Goal: Task Accomplishment & Management: Complete application form

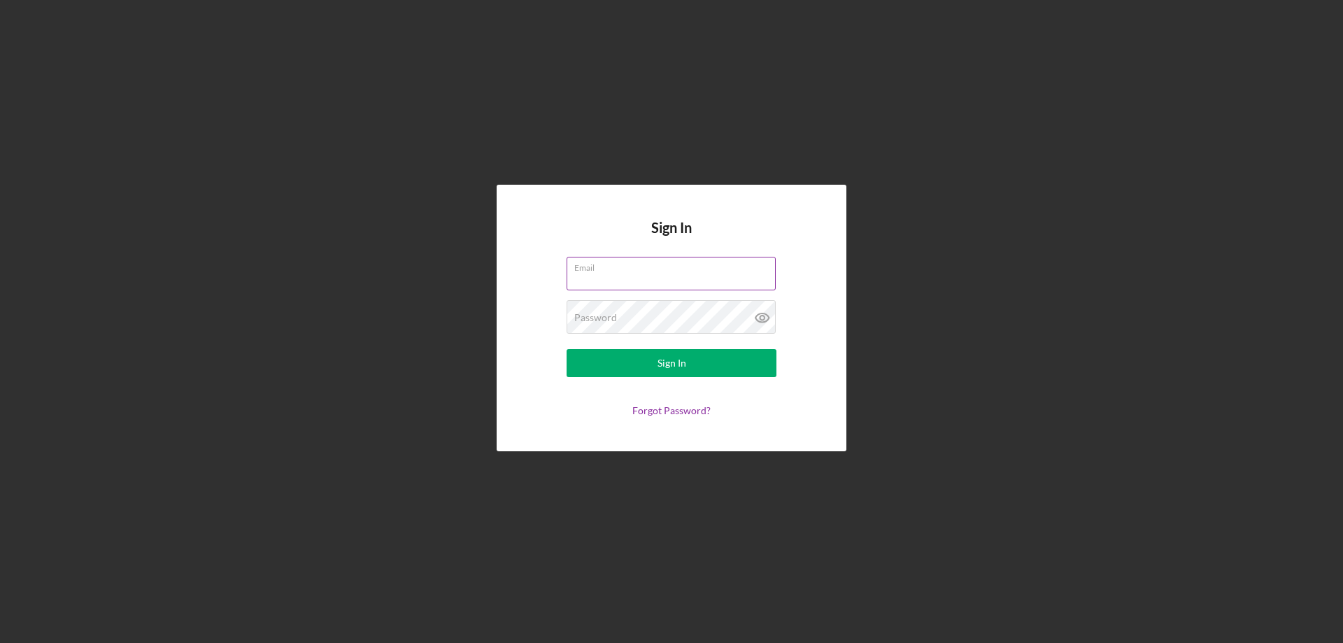
click at [615, 278] on input "Email" at bounding box center [671, 274] width 209 height 34
type input "[EMAIL_ADDRESS][DOMAIN_NAME]"
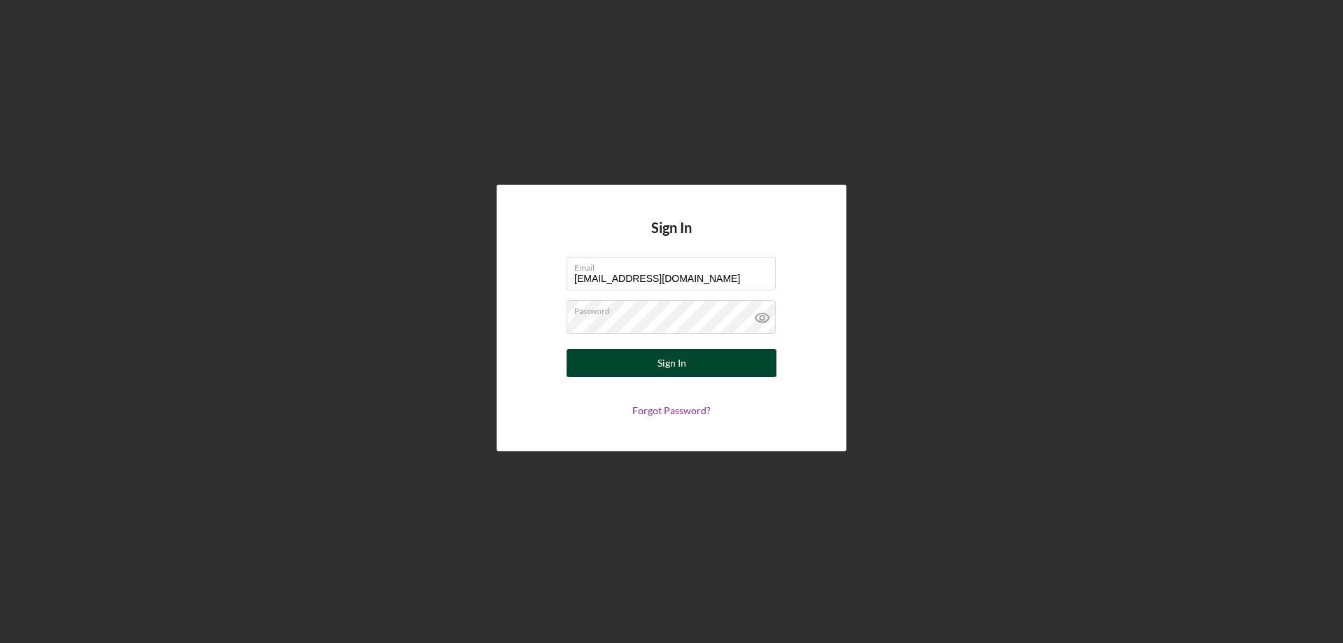
click at [659, 355] on div "Sign In" at bounding box center [672, 363] width 29 height 28
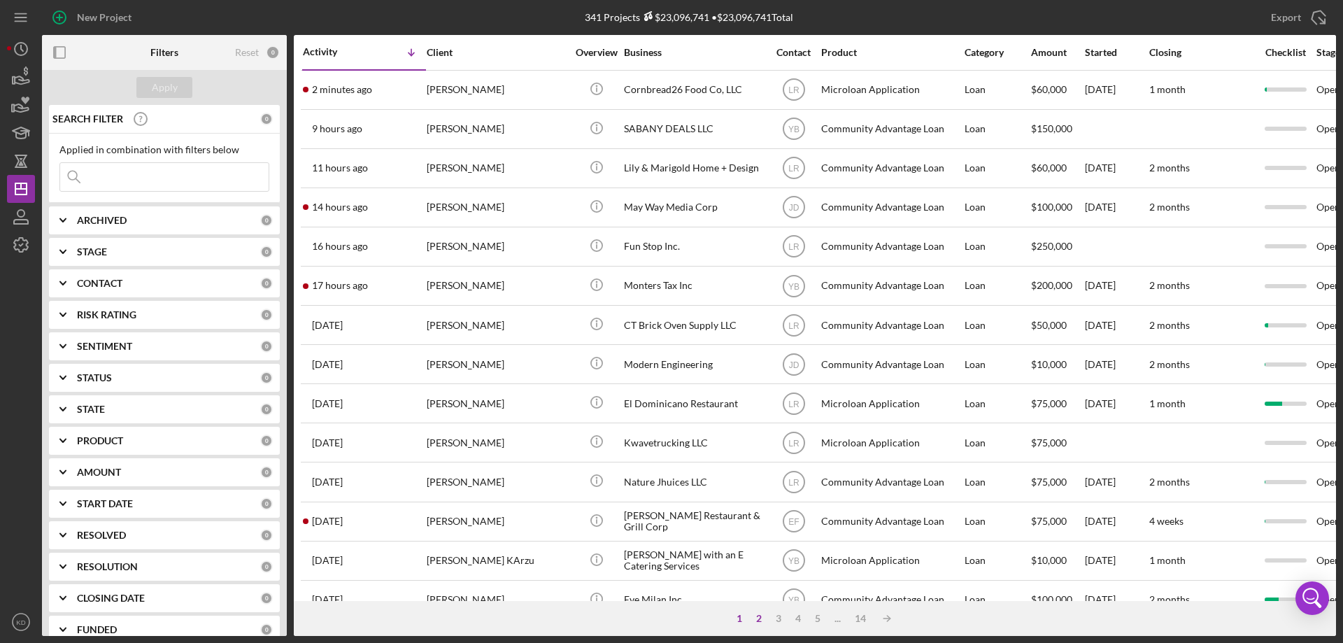
click at [762, 617] on div "2" at bounding box center [759, 618] width 20 height 11
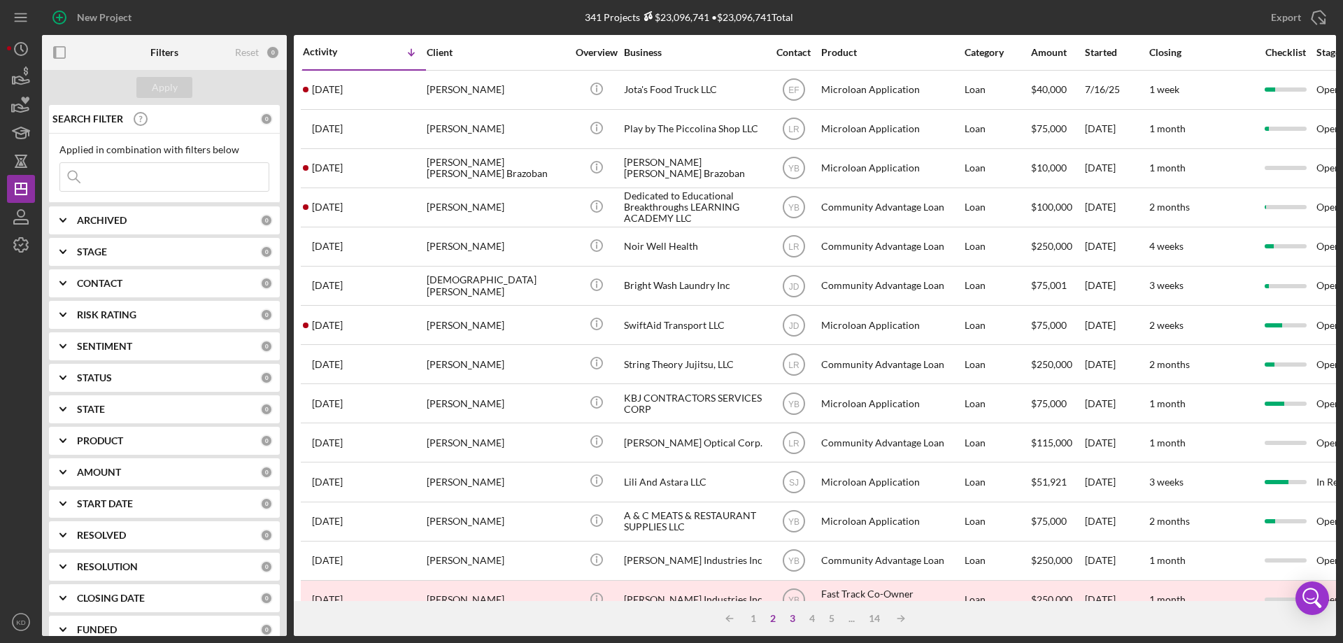
click at [795, 619] on div "3" at bounding box center [793, 618] width 20 height 11
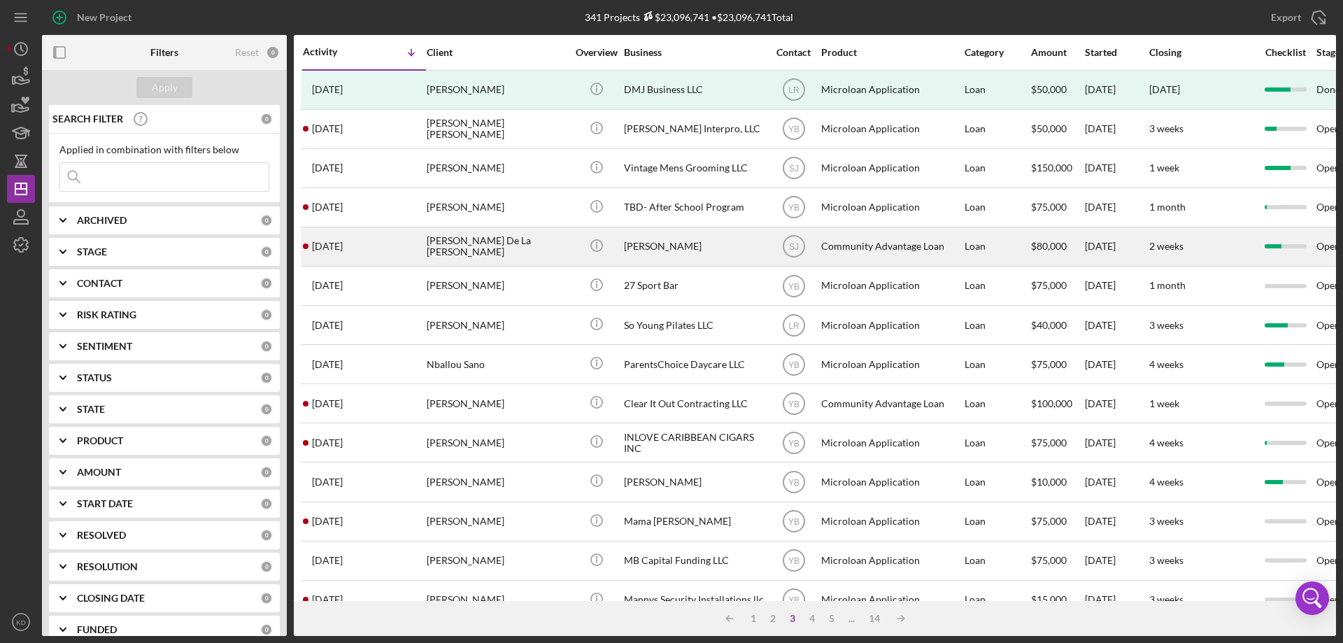
click at [665, 241] on div "[PERSON_NAME]" at bounding box center [694, 246] width 140 height 37
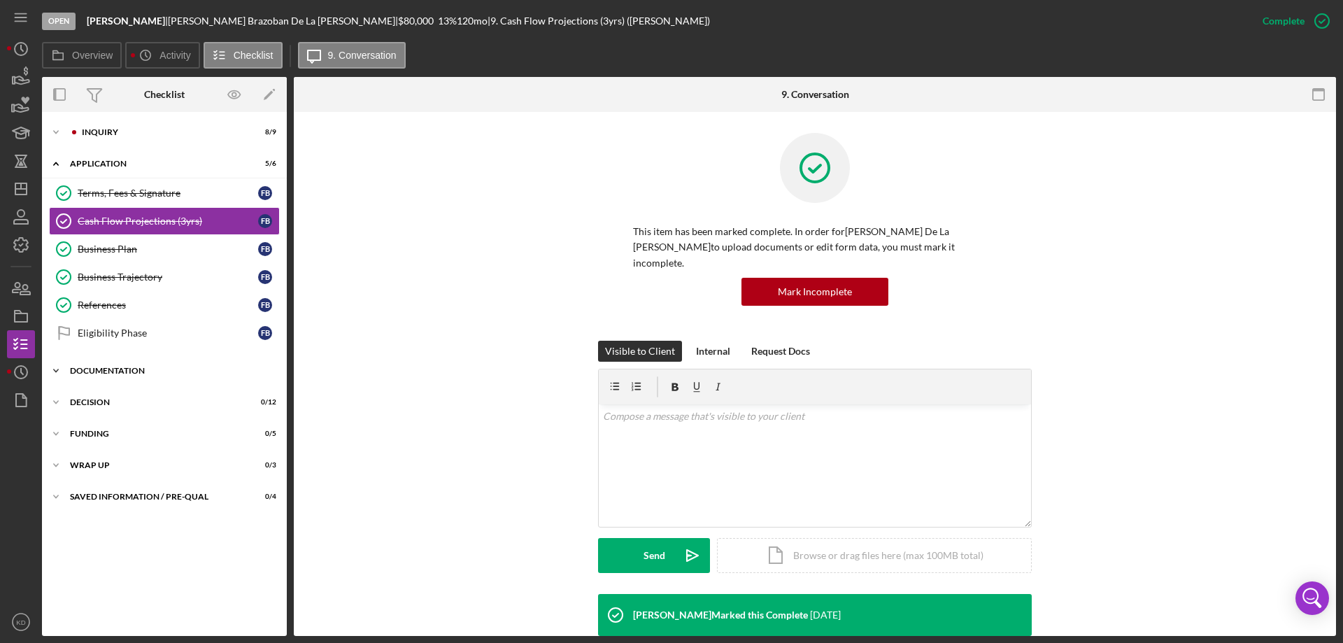
click at [55, 371] on icon "Icon/Expander" at bounding box center [56, 371] width 28 height 28
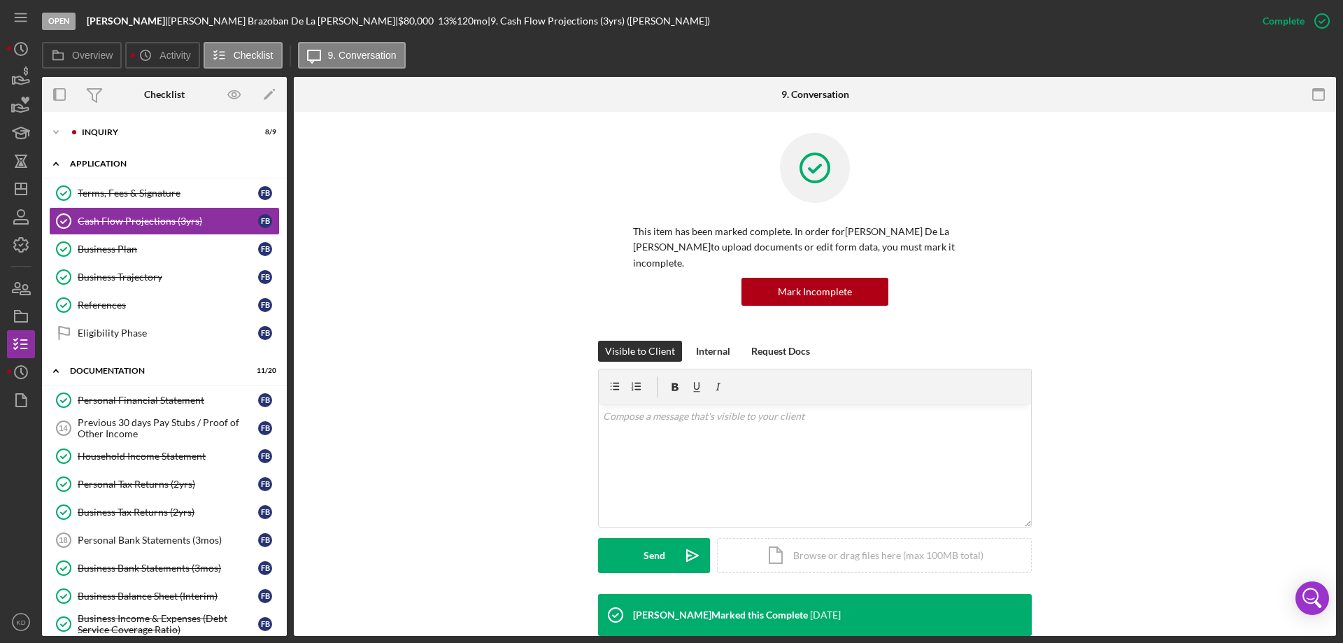
click at [56, 163] on polyline at bounding box center [56, 163] width 4 height 3
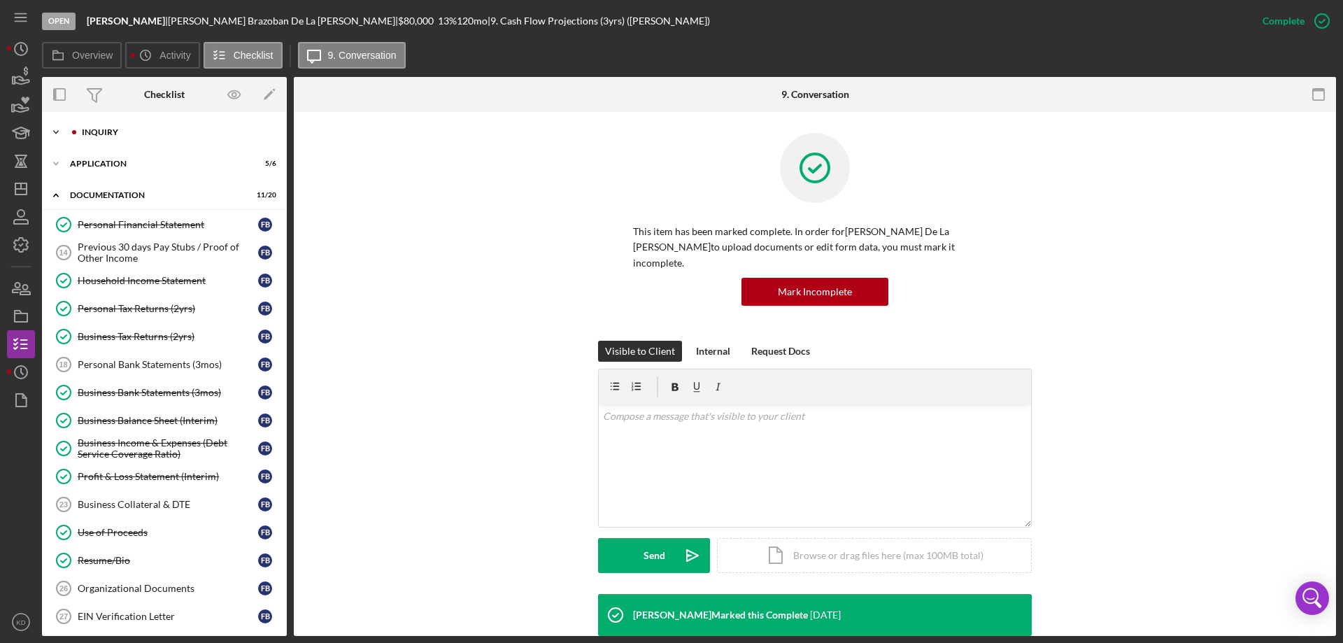
click at [59, 133] on icon "Icon/Expander" at bounding box center [56, 132] width 28 height 28
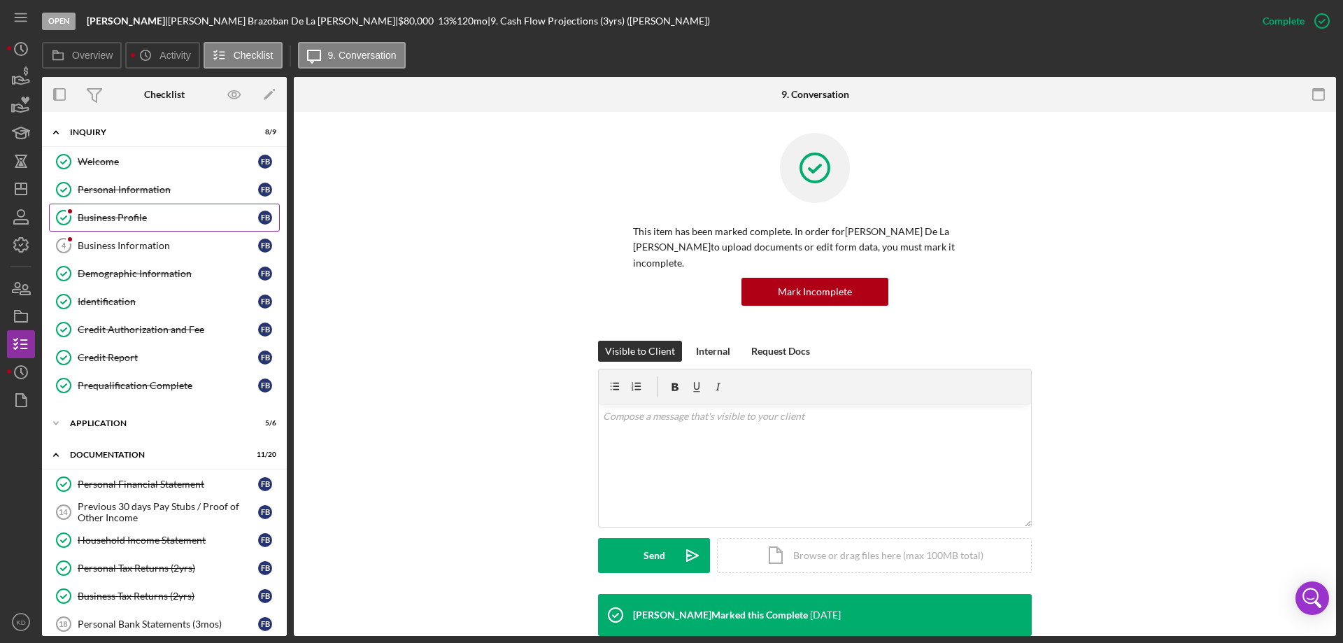
click at [125, 222] on div "Business Profile" at bounding box center [168, 217] width 180 height 11
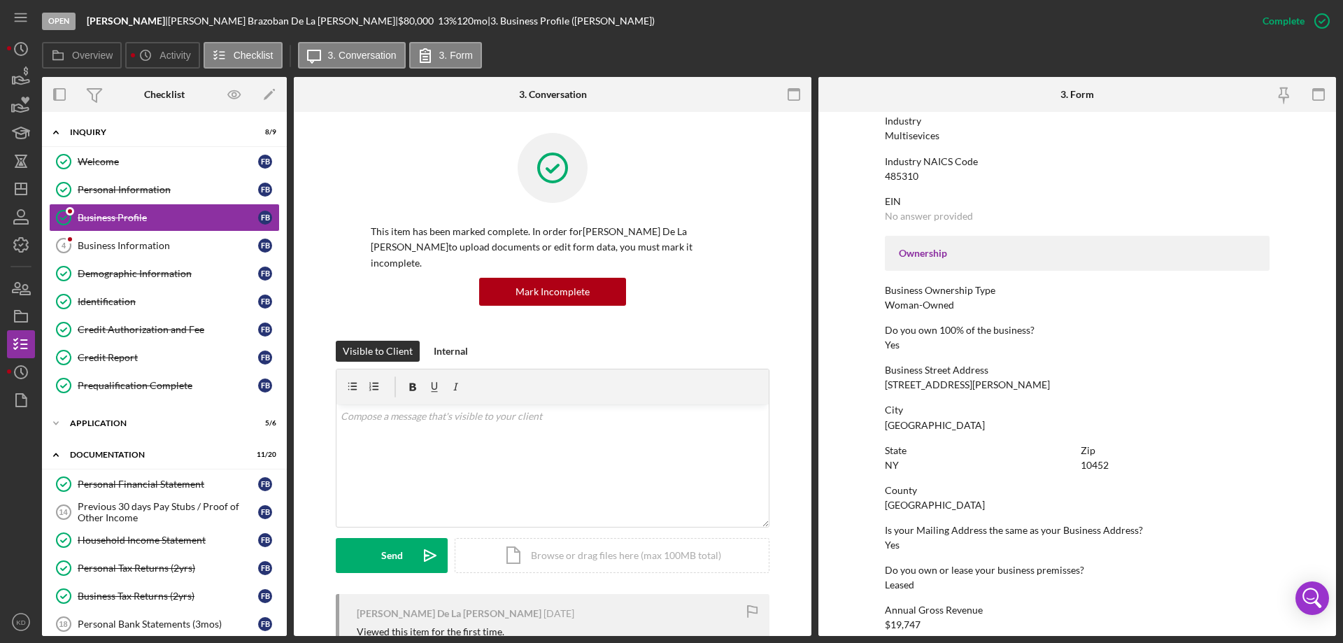
scroll to position [348, 0]
click at [149, 182] on link "Personal Information Personal Information F B" at bounding box center [164, 190] width 231 height 28
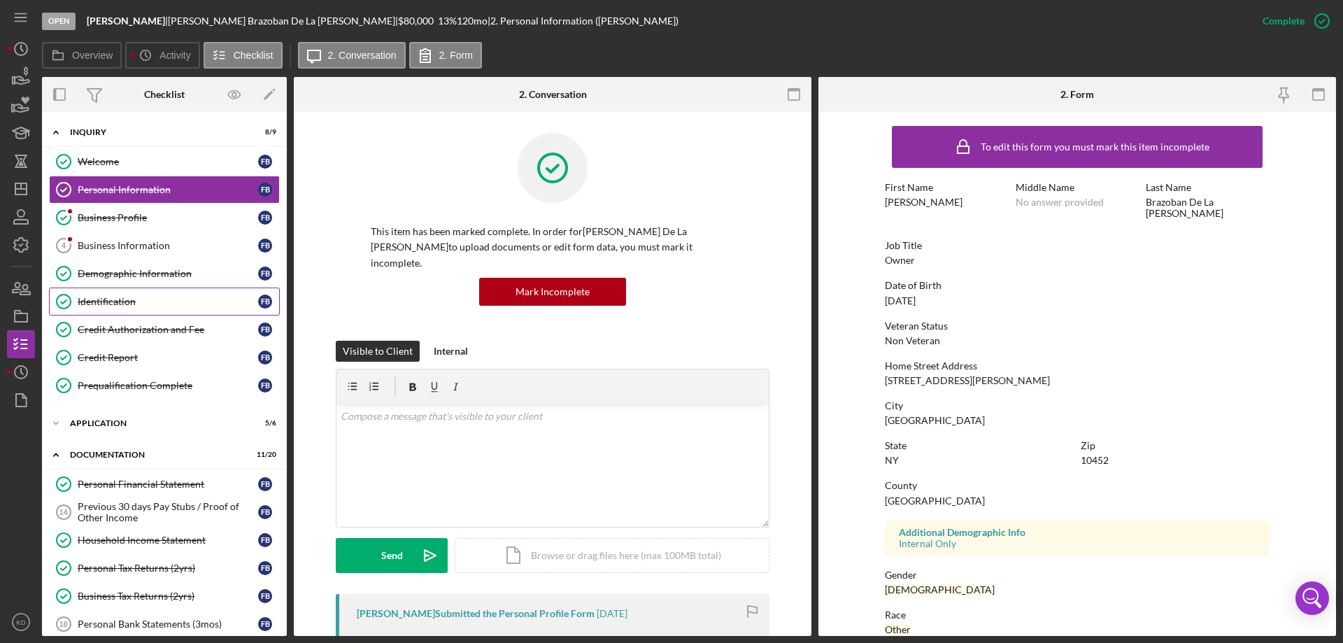
click at [83, 297] on div "Identification" at bounding box center [168, 301] width 180 height 11
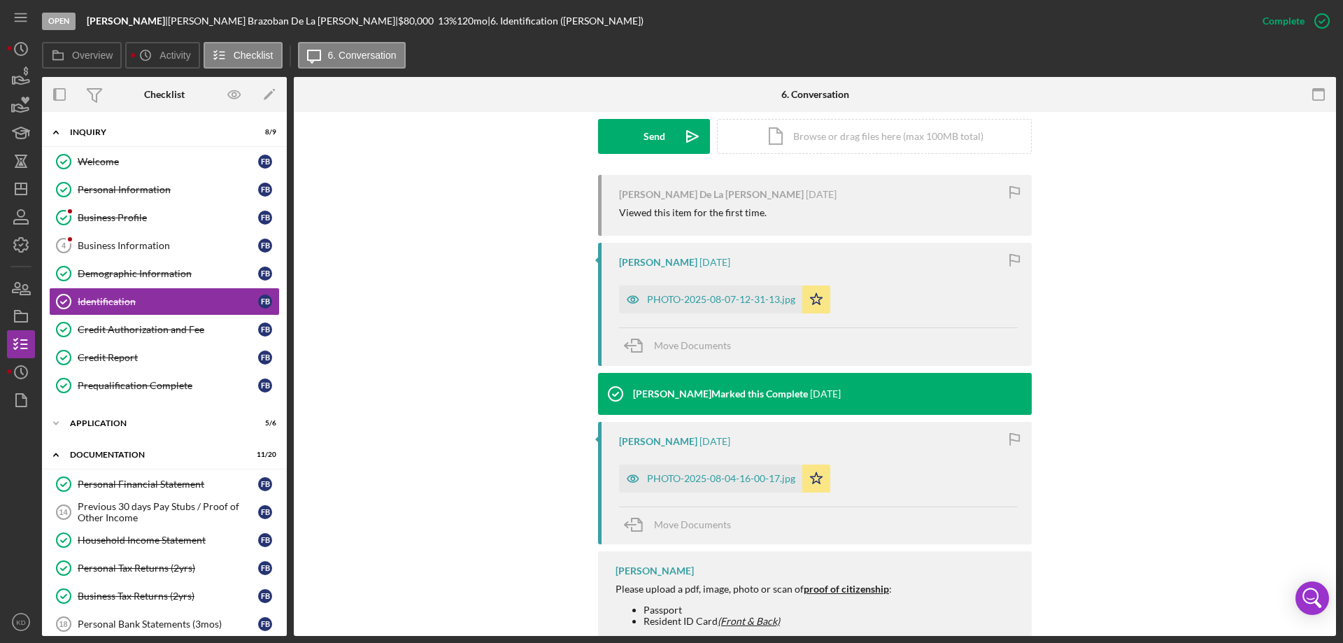
scroll to position [420, 0]
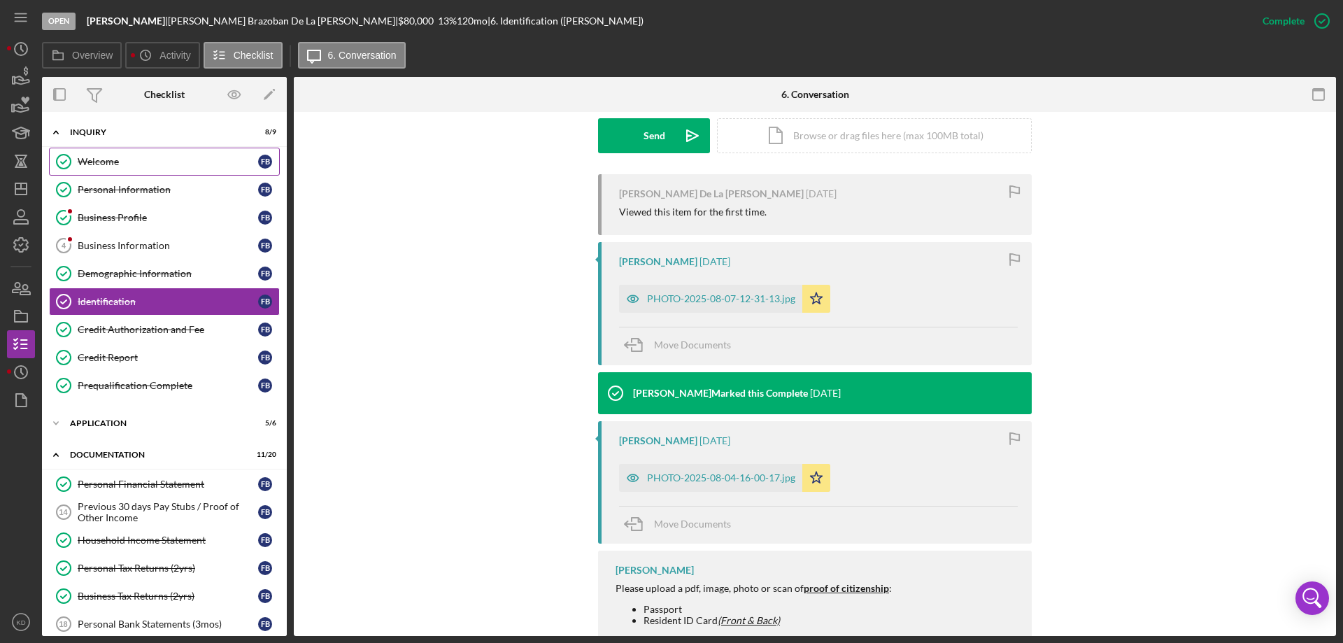
click at [115, 159] on div "Welcome" at bounding box center [168, 161] width 180 height 11
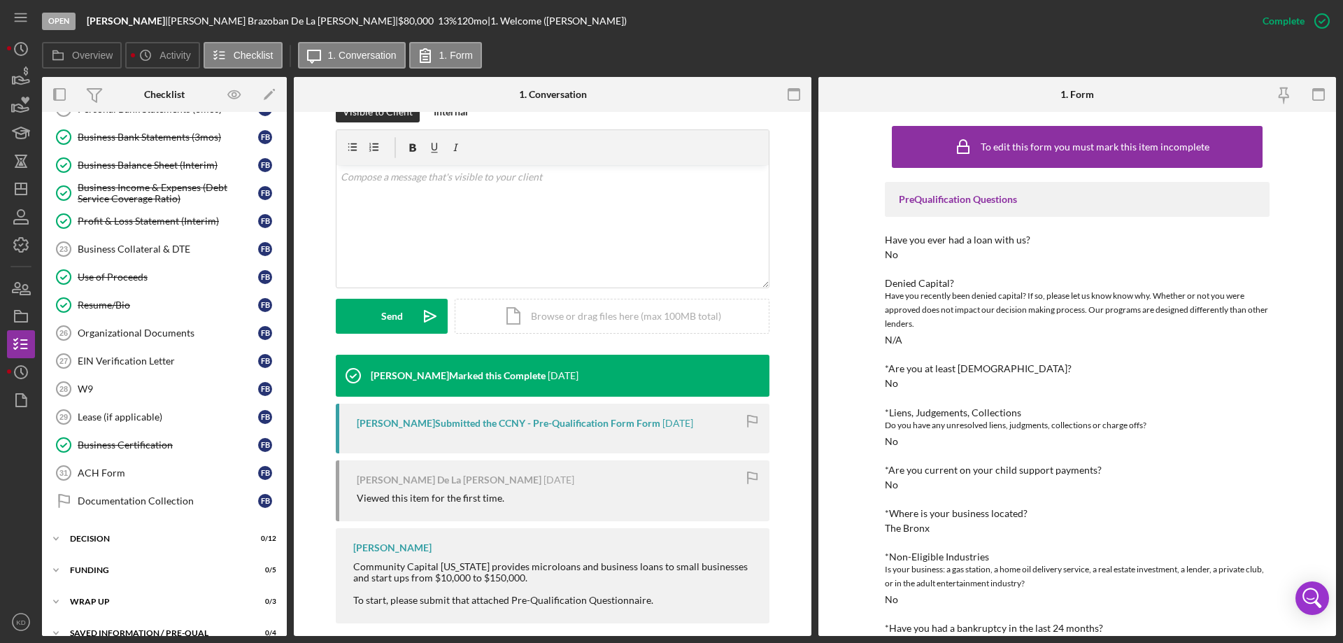
scroll to position [534, 0]
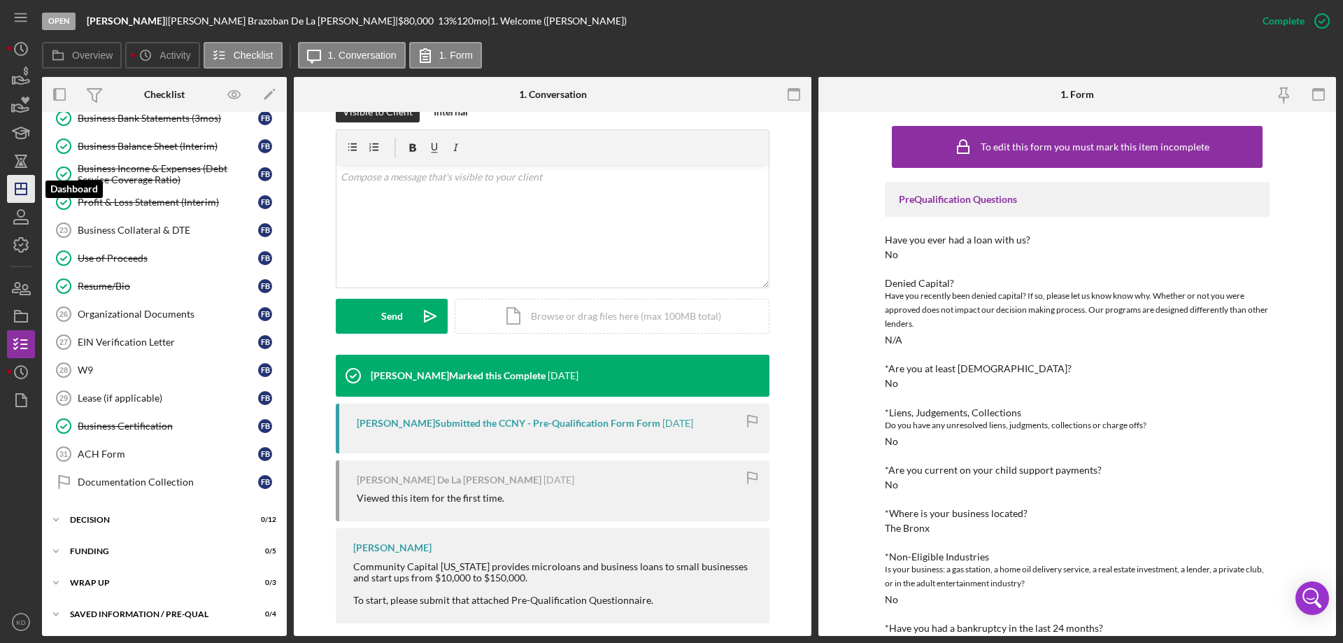
click at [17, 192] on icon "Icon/Dashboard" at bounding box center [20, 188] width 35 height 35
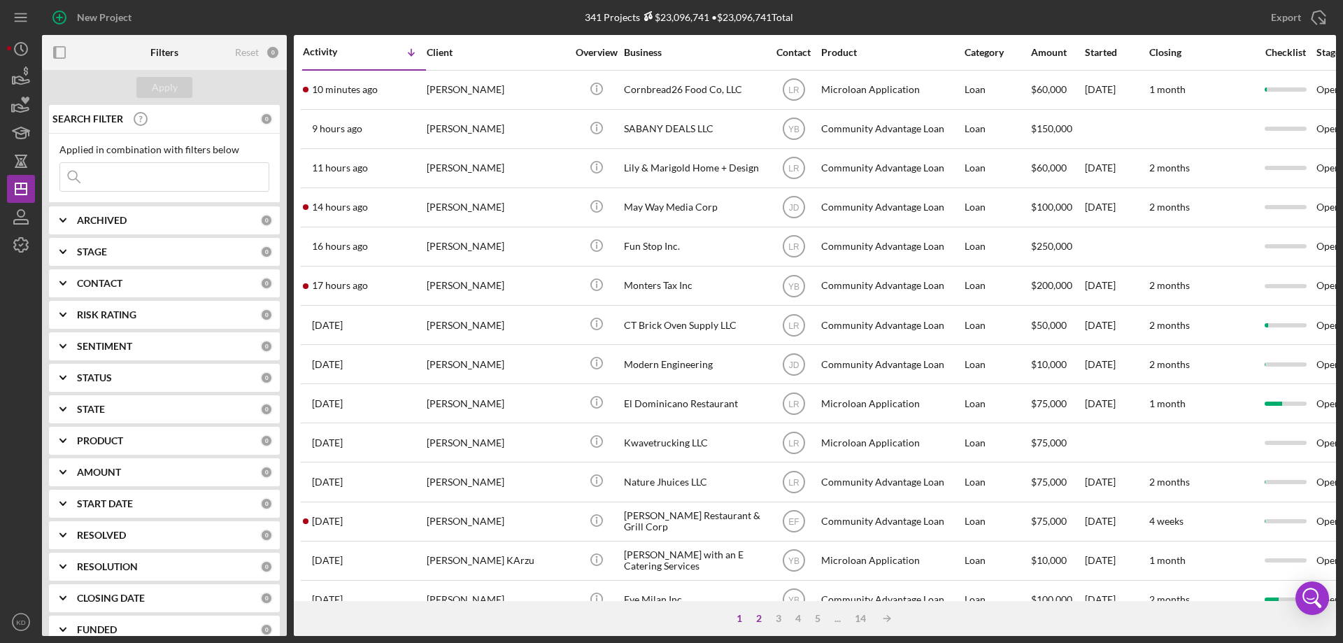
click at [756, 613] on div "2" at bounding box center [759, 618] width 20 height 11
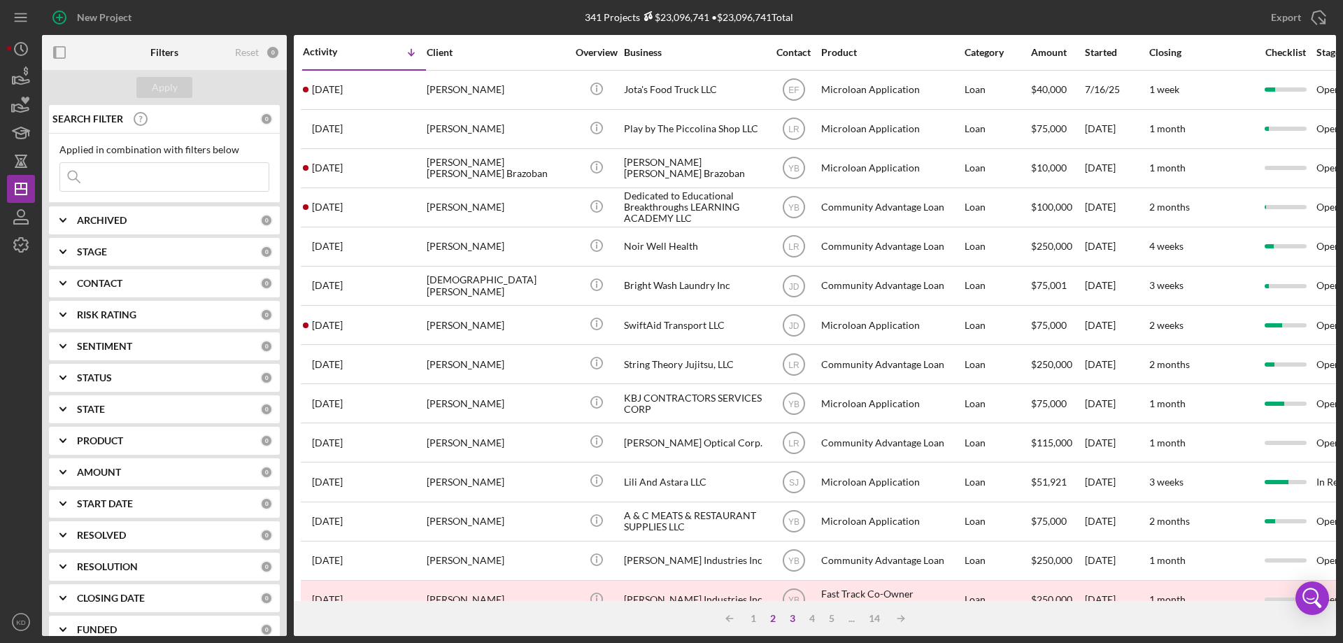
click at [790, 618] on div "3" at bounding box center [793, 618] width 20 height 11
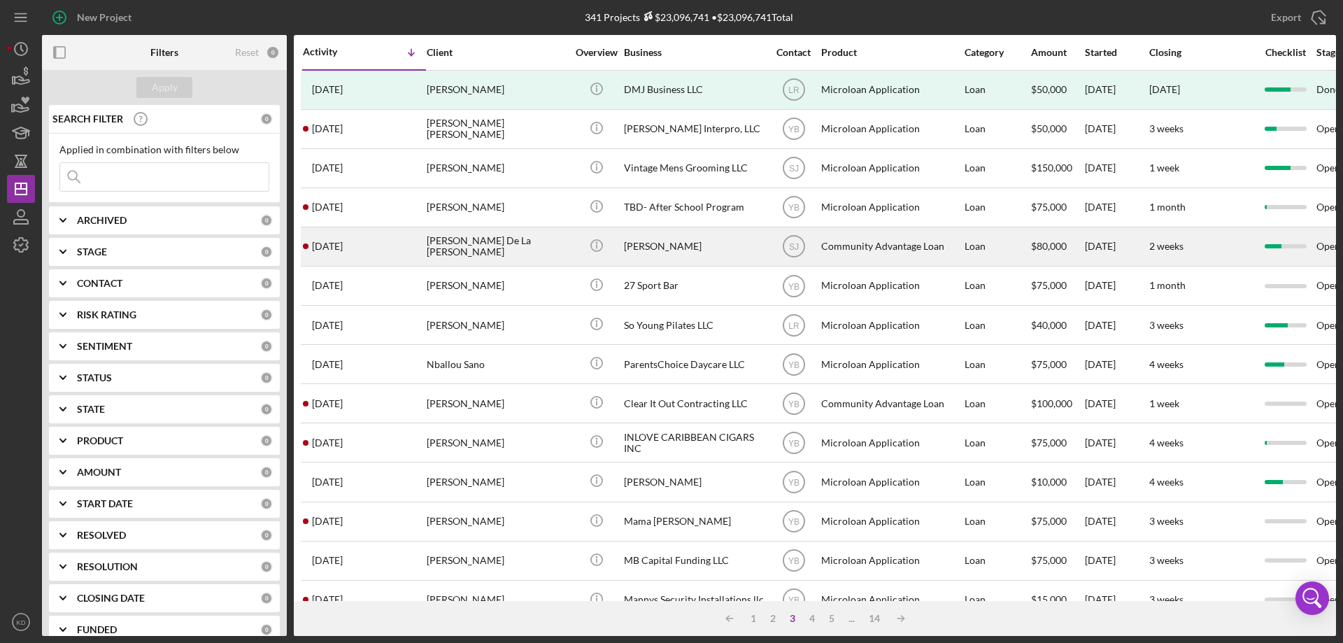
click at [663, 243] on div "[PERSON_NAME]" at bounding box center [694, 246] width 140 height 37
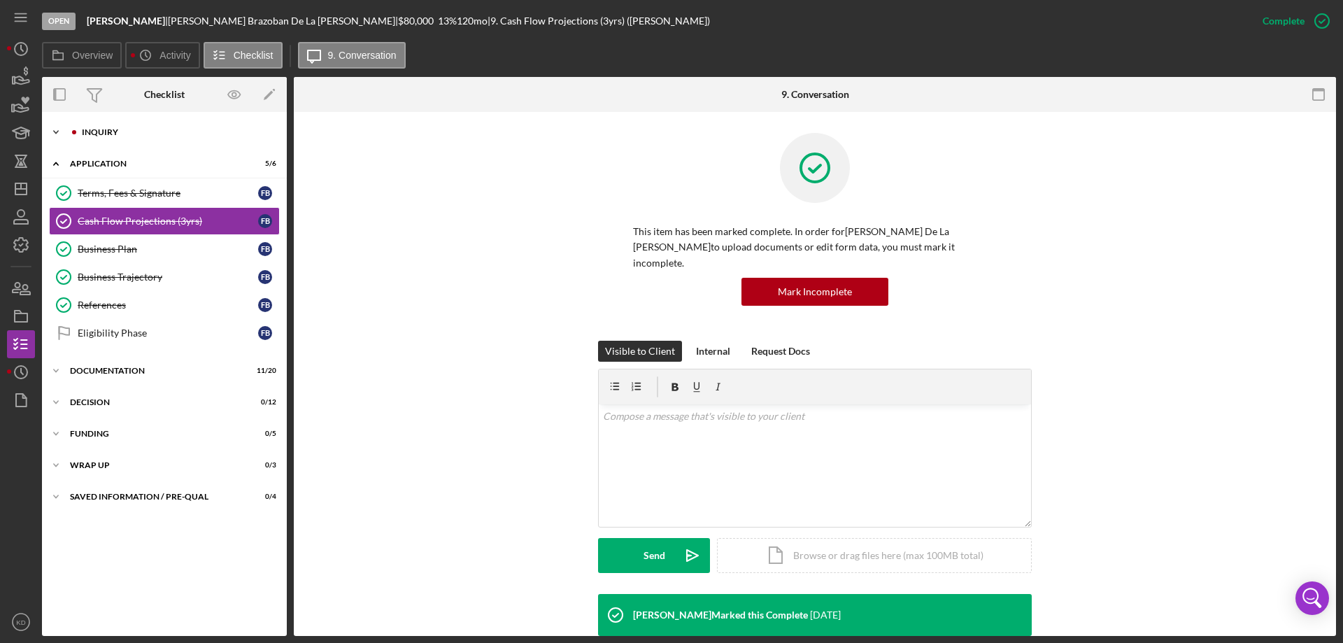
click at [53, 131] on icon "Icon/Expander" at bounding box center [56, 132] width 28 height 28
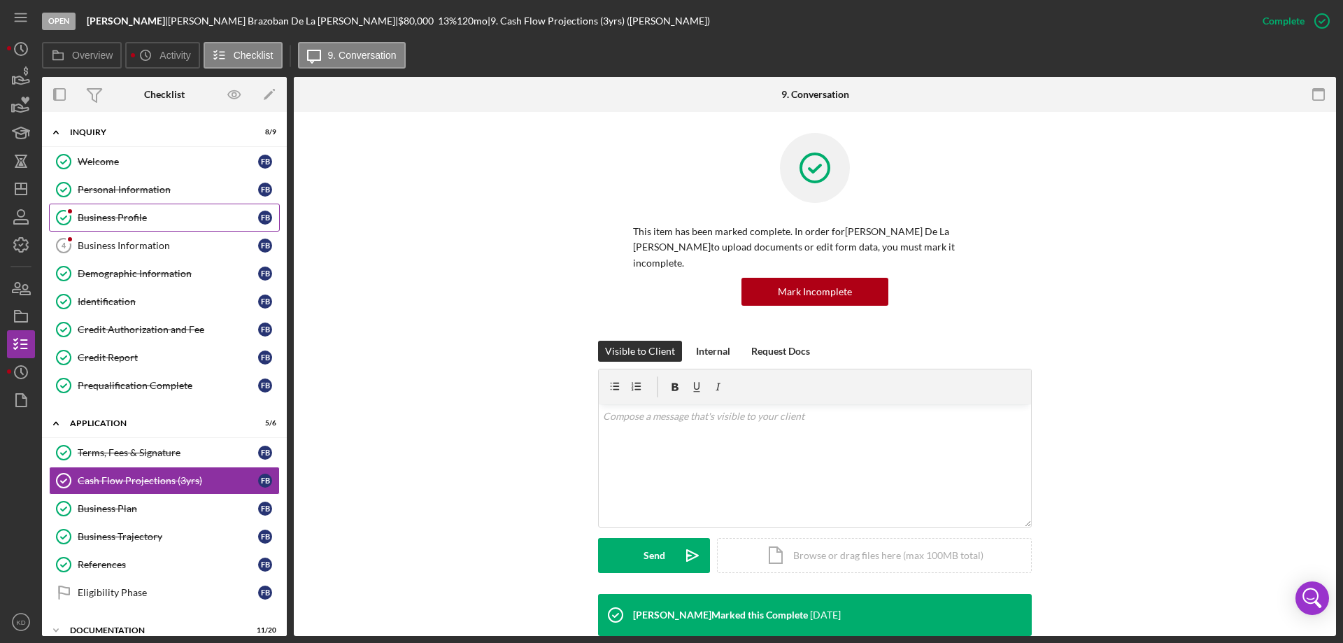
click at [126, 213] on div "Business Profile" at bounding box center [168, 217] width 180 height 11
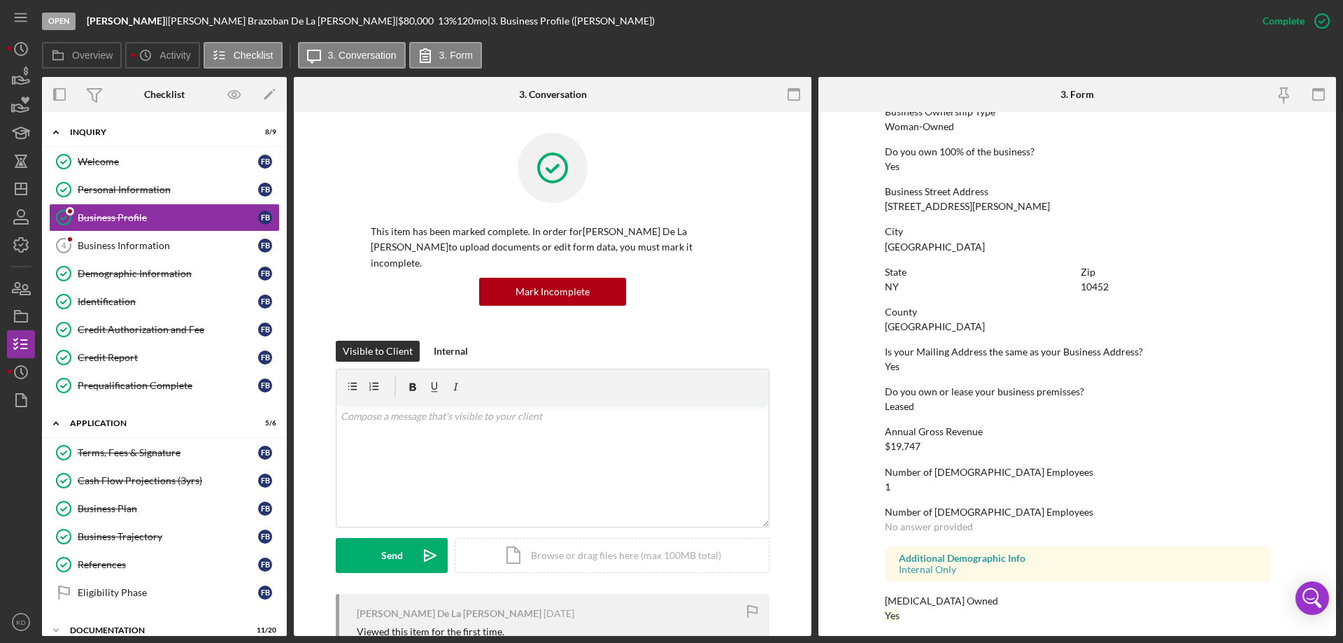
scroll to position [531, 0]
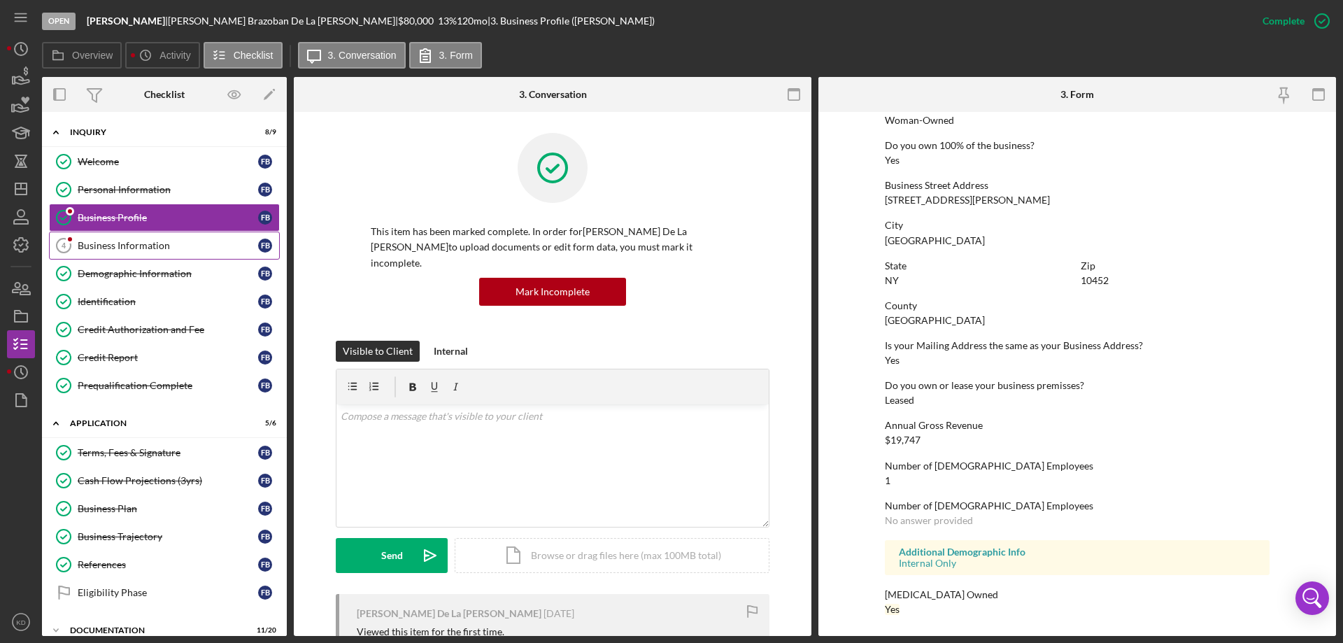
click at [109, 250] on div "Business Information" at bounding box center [168, 245] width 180 height 11
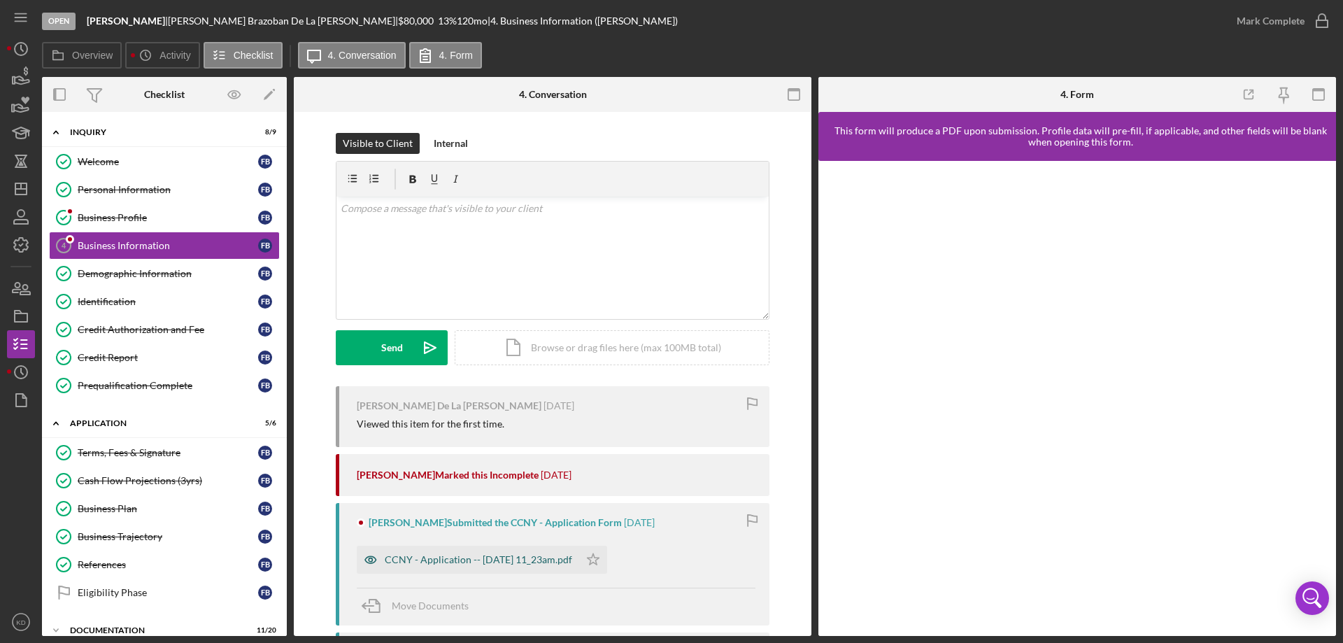
click at [436, 559] on div "CCNY - Application -- [DATE] 11_23am.pdf" at bounding box center [478, 559] width 187 height 11
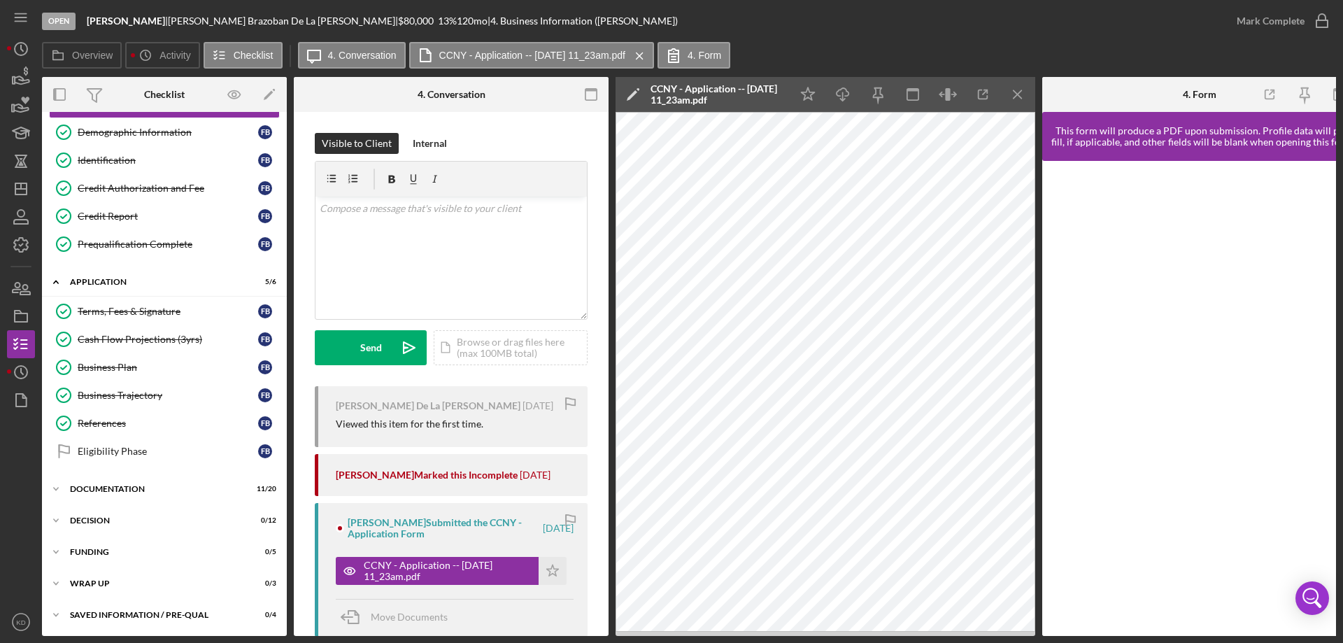
scroll to position [146, 0]
click at [52, 481] on icon "Icon/Expander" at bounding box center [56, 488] width 28 height 28
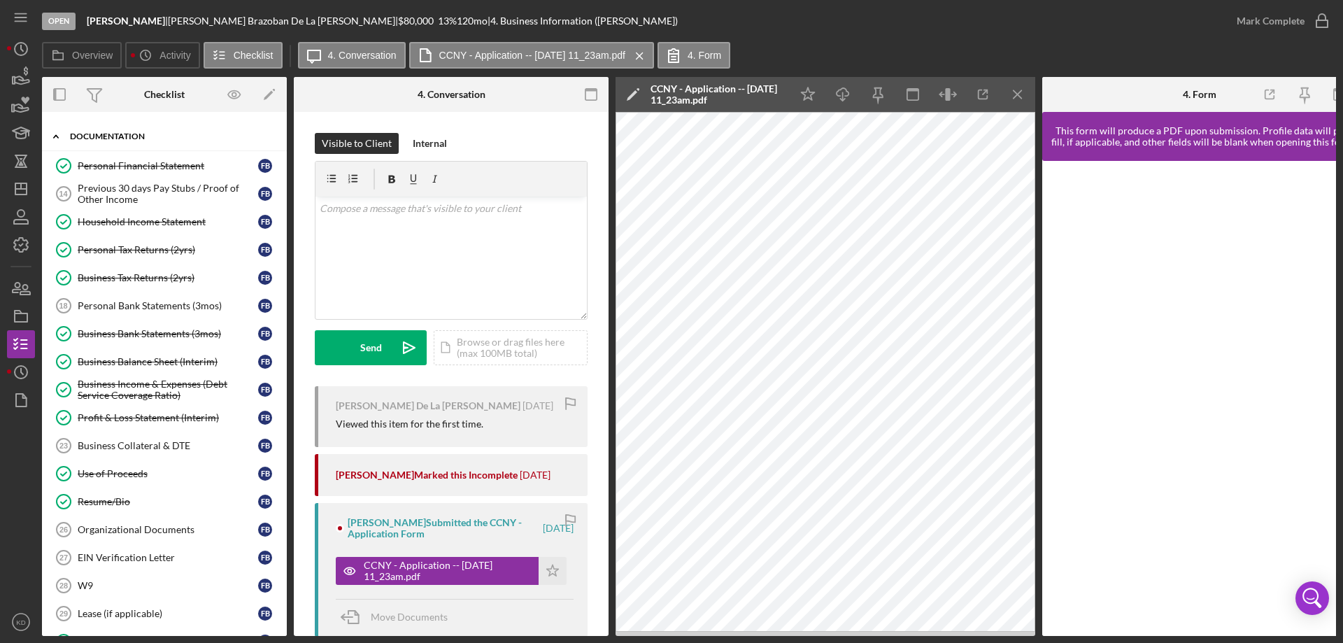
scroll to position [495, 0]
click at [127, 589] on div "W9" at bounding box center [168, 584] width 180 height 11
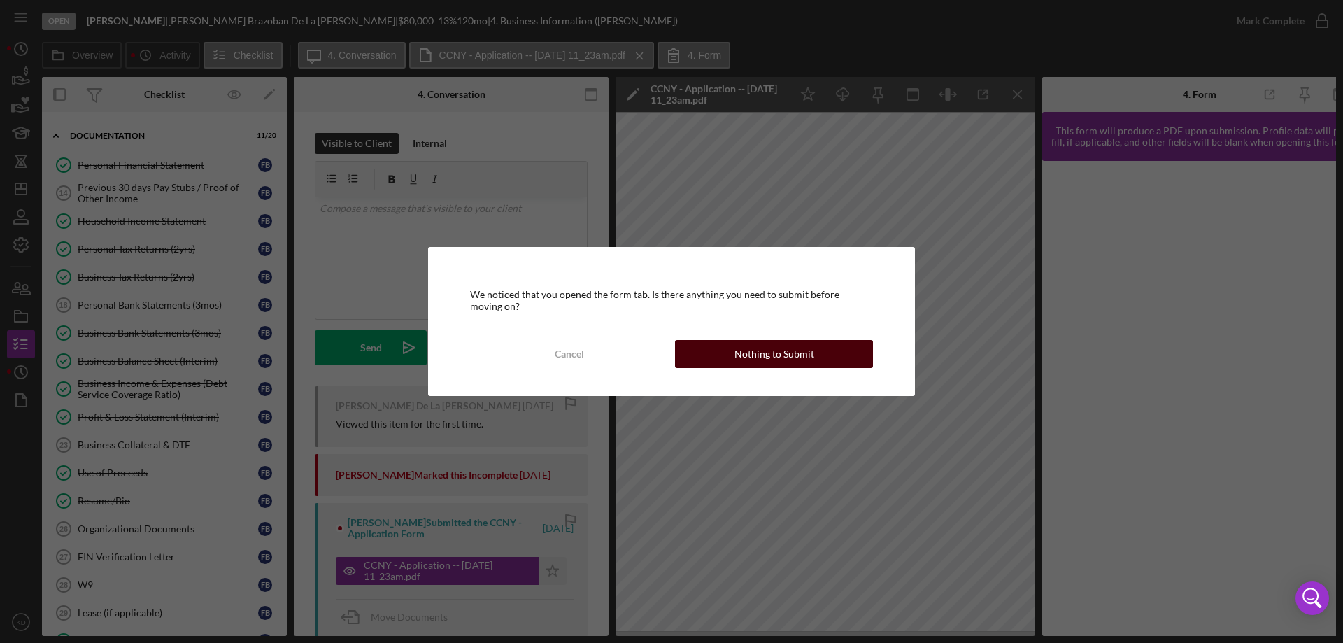
click at [791, 356] on div "Nothing to Submit" at bounding box center [775, 354] width 80 height 28
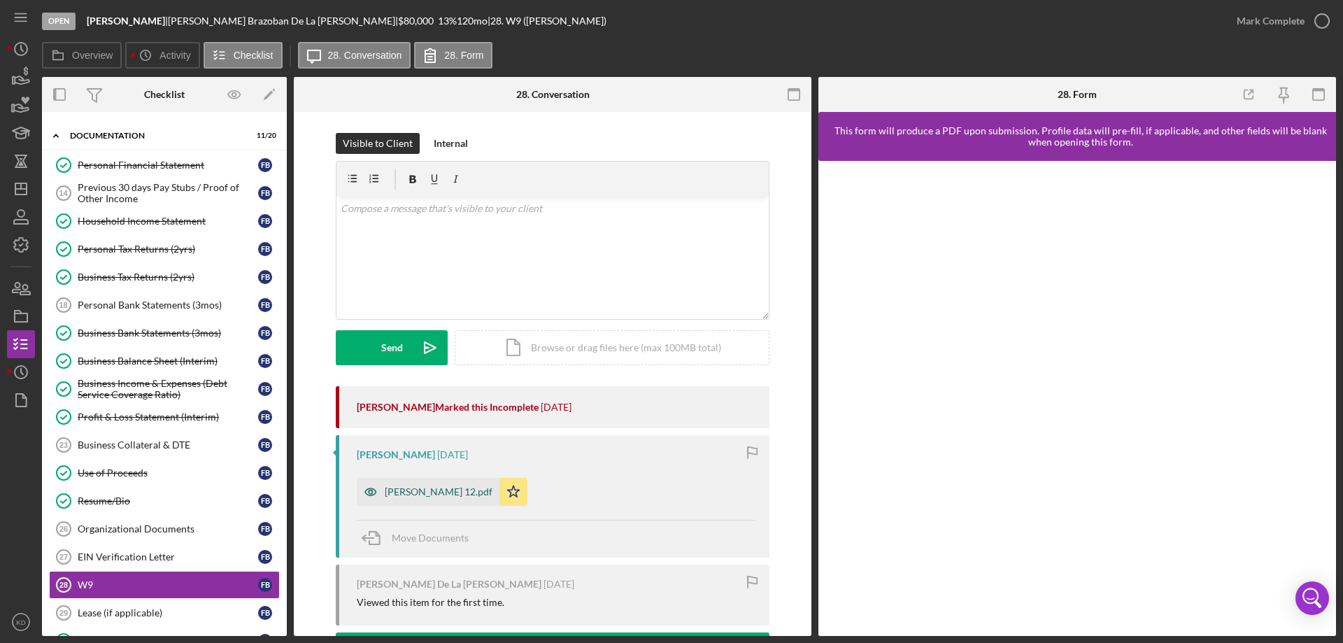
click at [419, 490] on div "[PERSON_NAME] 12.pdf" at bounding box center [439, 491] width 108 height 11
